Goal: Task Accomplishment & Management: Complete application form

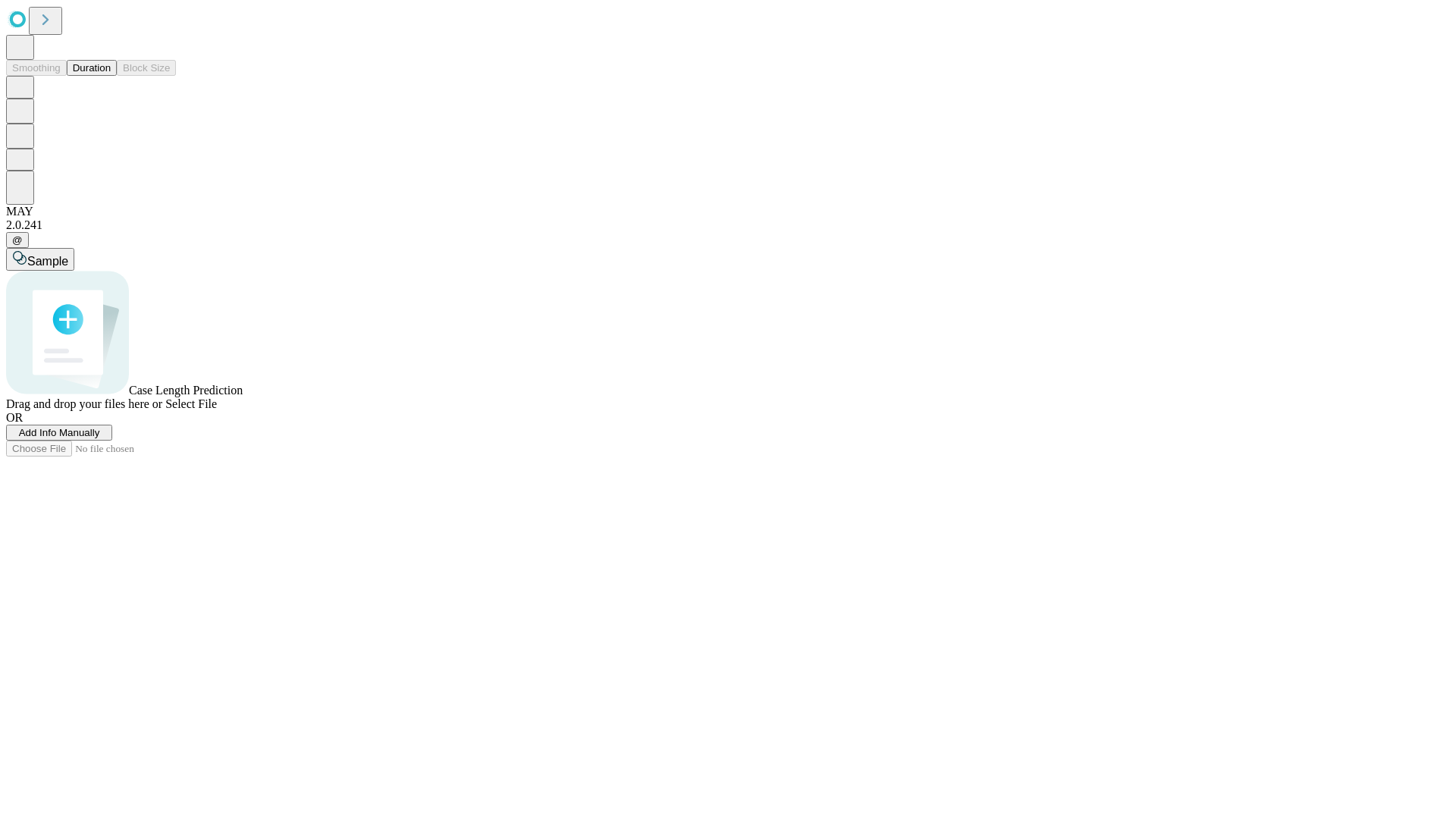
click at [100, 439] on span "Add Info Manually" at bounding box center [59, 432] width 81 height 11
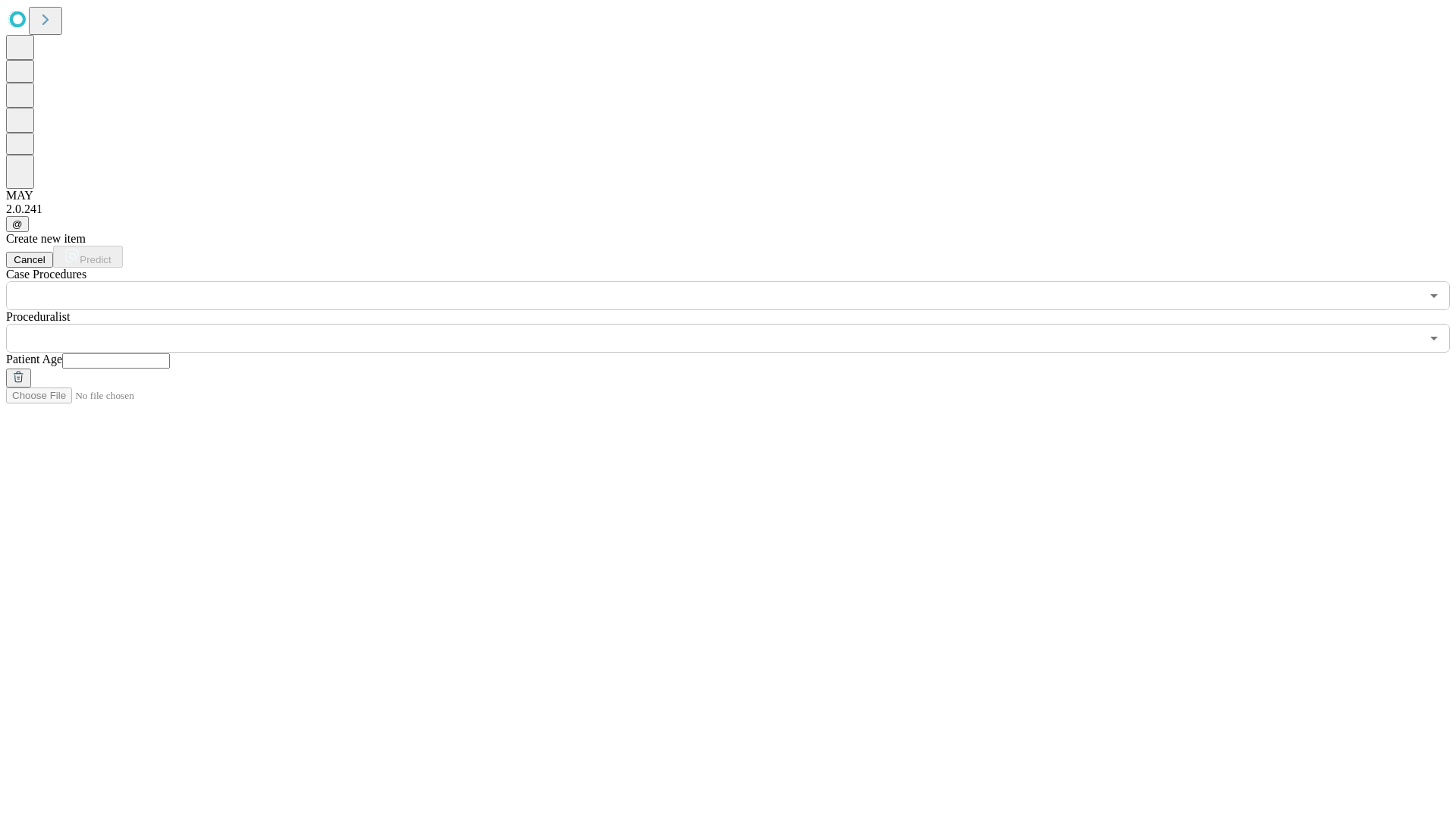
click at [170, 353] on input "text" at bounding box center [116, 361] width 108 height 15
type input "**"
click at [738, 323] on input "text" at bounding box center [713, 338] width 1414 height 29
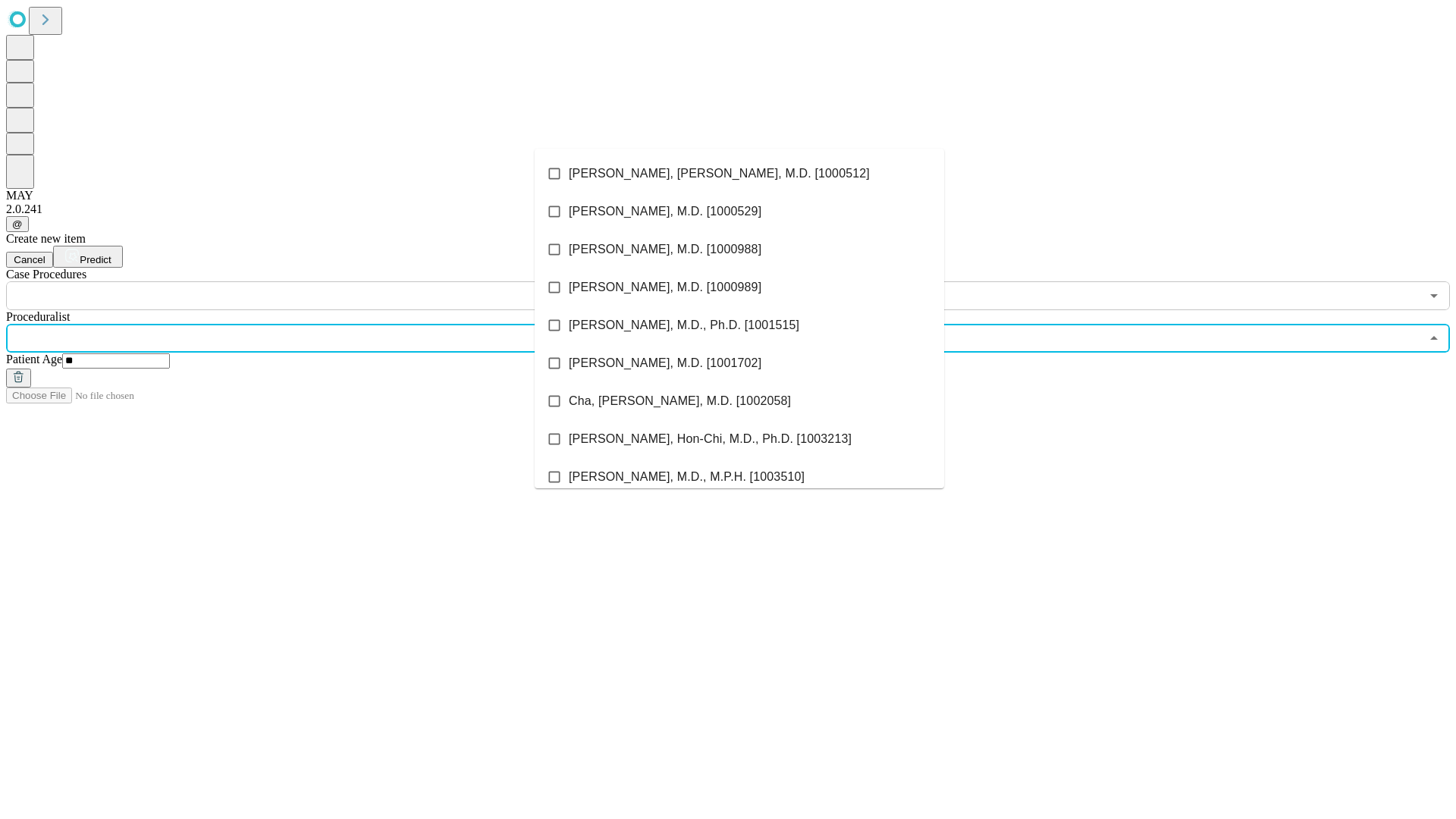
click at [739, 174] on li "[PERSON_NAME], [PERSON_NAME], M.D. [1000512]" at bounding box center [739, 174] width 409 height 38
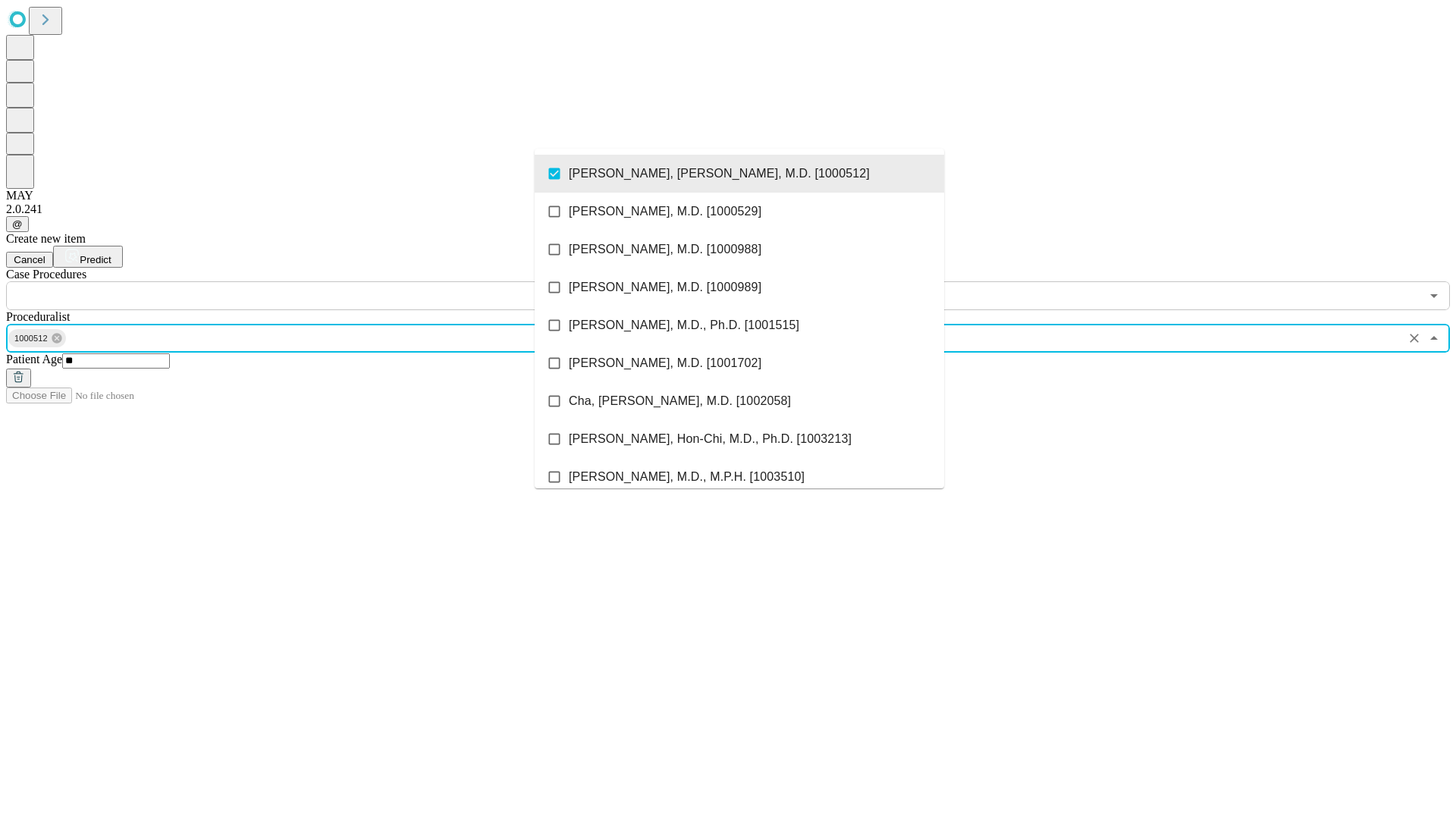
click at [319, 282] on input "text" at bounding box center [713, 296] width 1414 height 29
